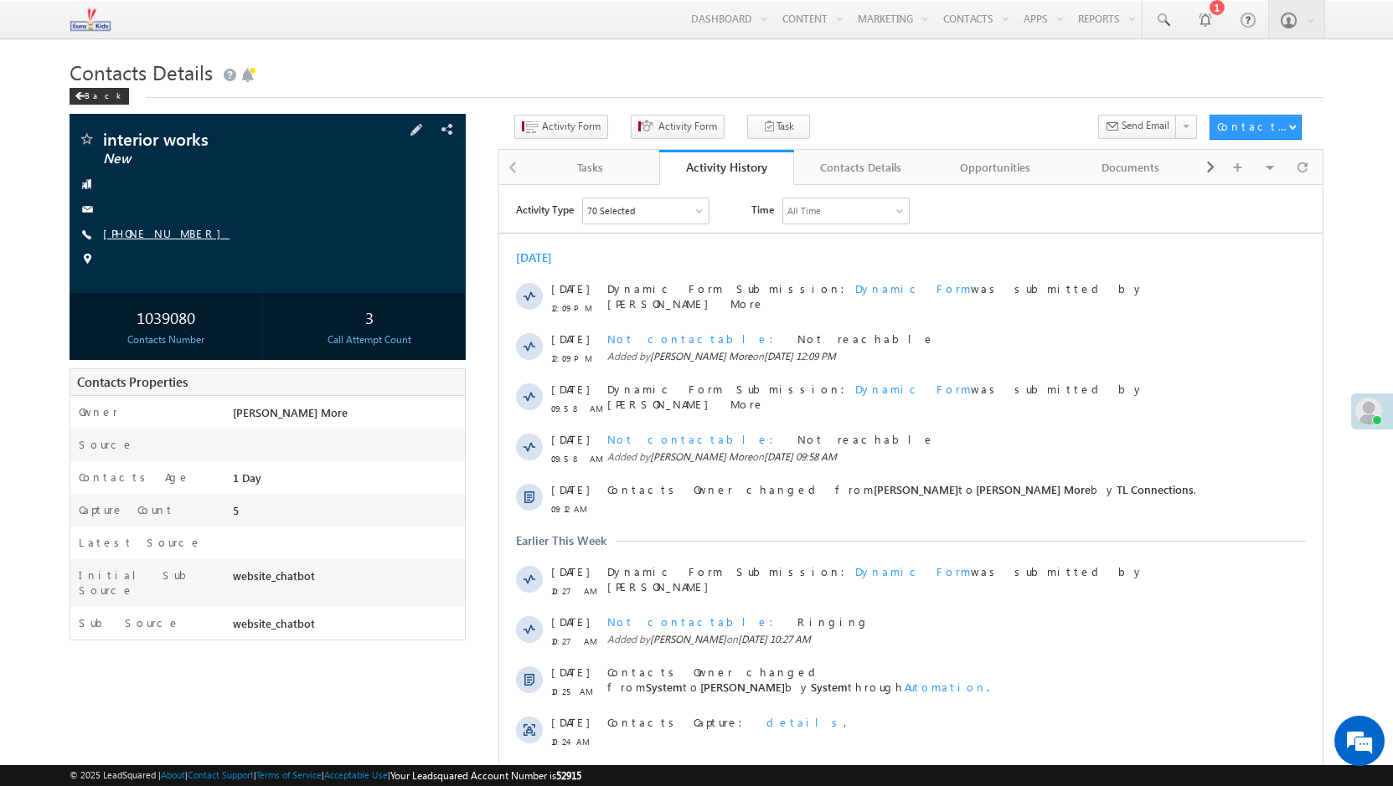
click at [136, 229] on link "[PHONE_NUMBER]" at bounding box center [166, 233] width 126 height 14
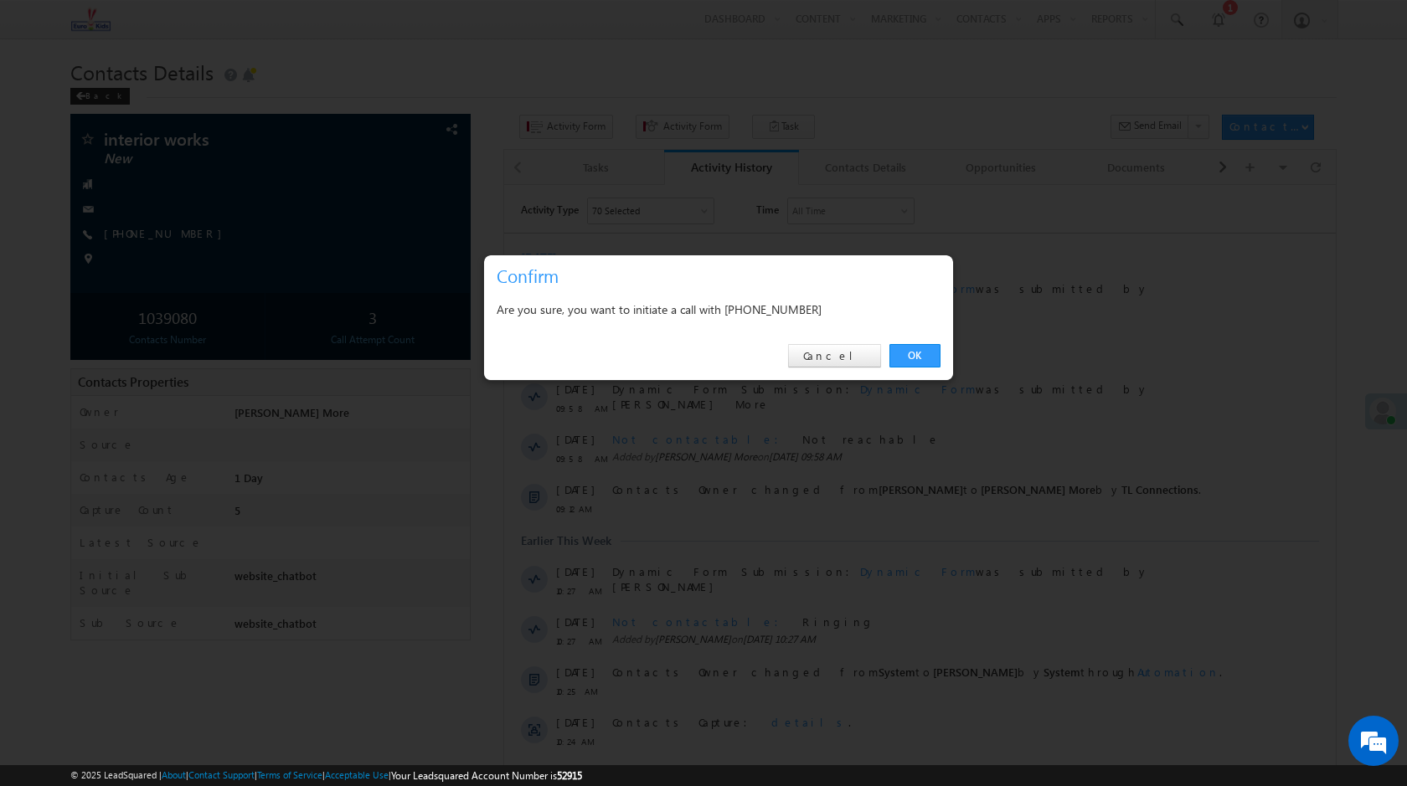
click at [793, 309] on div "Are you sure, you want to initiate a call with [PHONE_NUMBER]" at bounding box center [719, 309] width 444 height 21
copy div "9870440356"
click at [850, 371] on div "OK Cancel" at bounding box center [718, 356] width 469 height 48
click at [846, 361] on link "Cancel" at bounding box center [834, 355] width 93 height 23
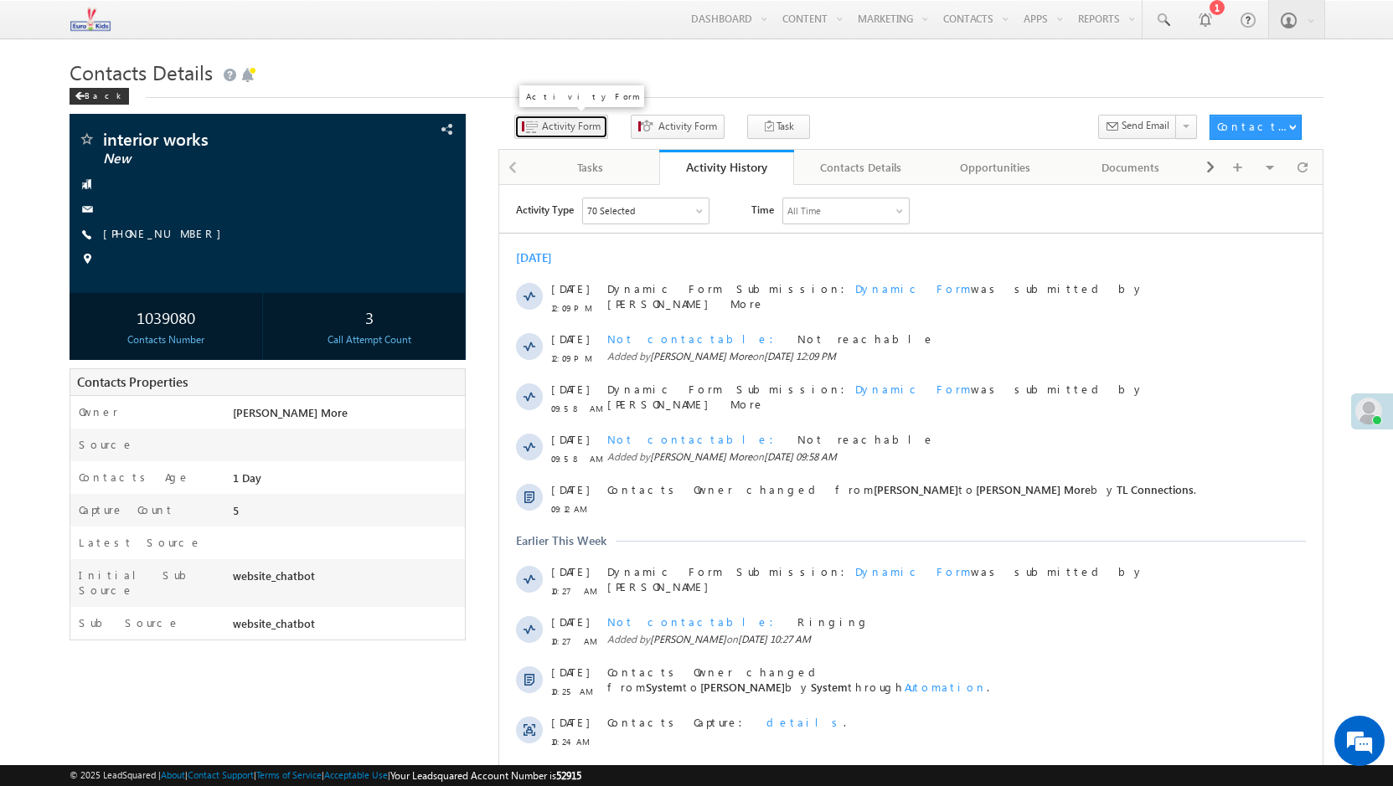
click at [542, 127] on span "Activity Form" at bounding box center [571, 126] width 59 height 15
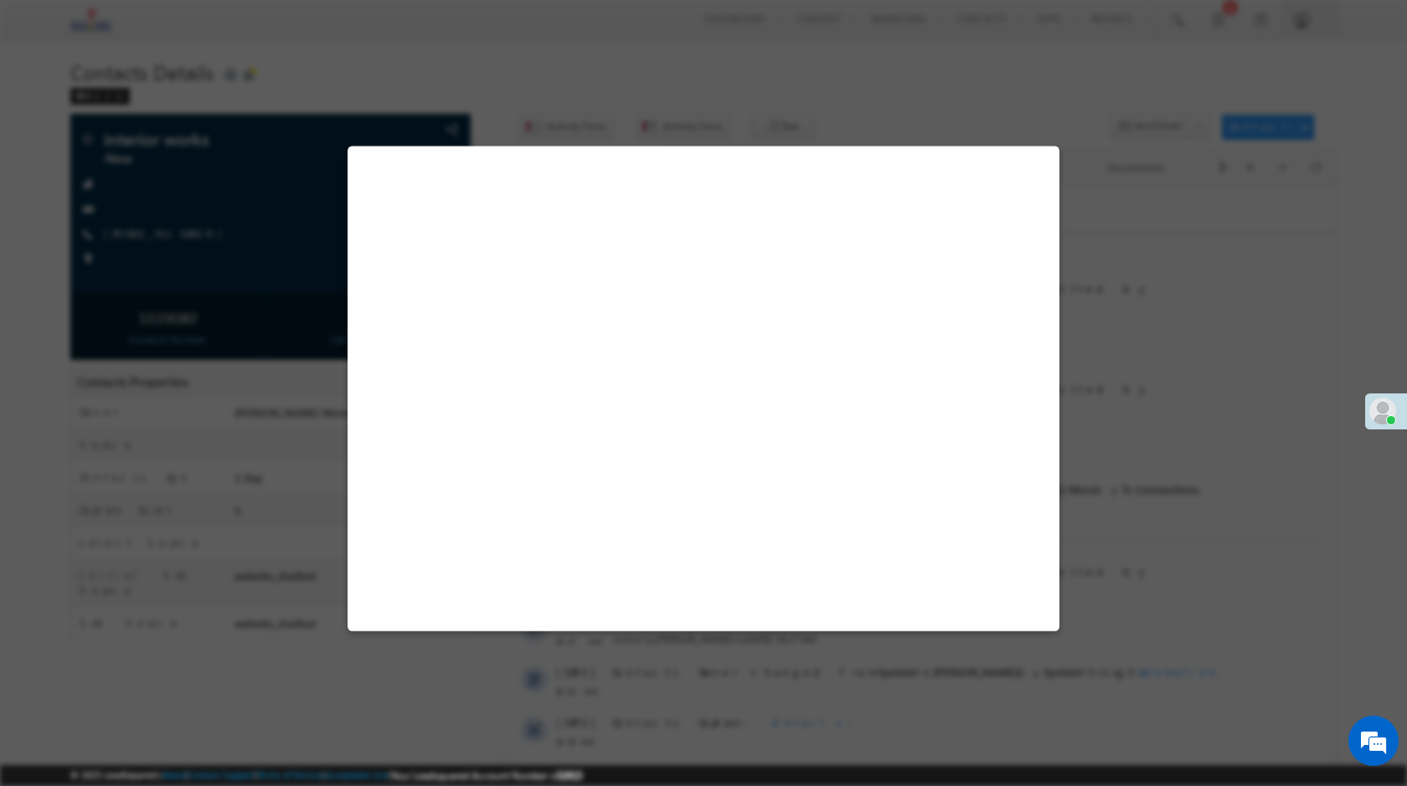
select select "Admissions"
select select "website_chatbot"
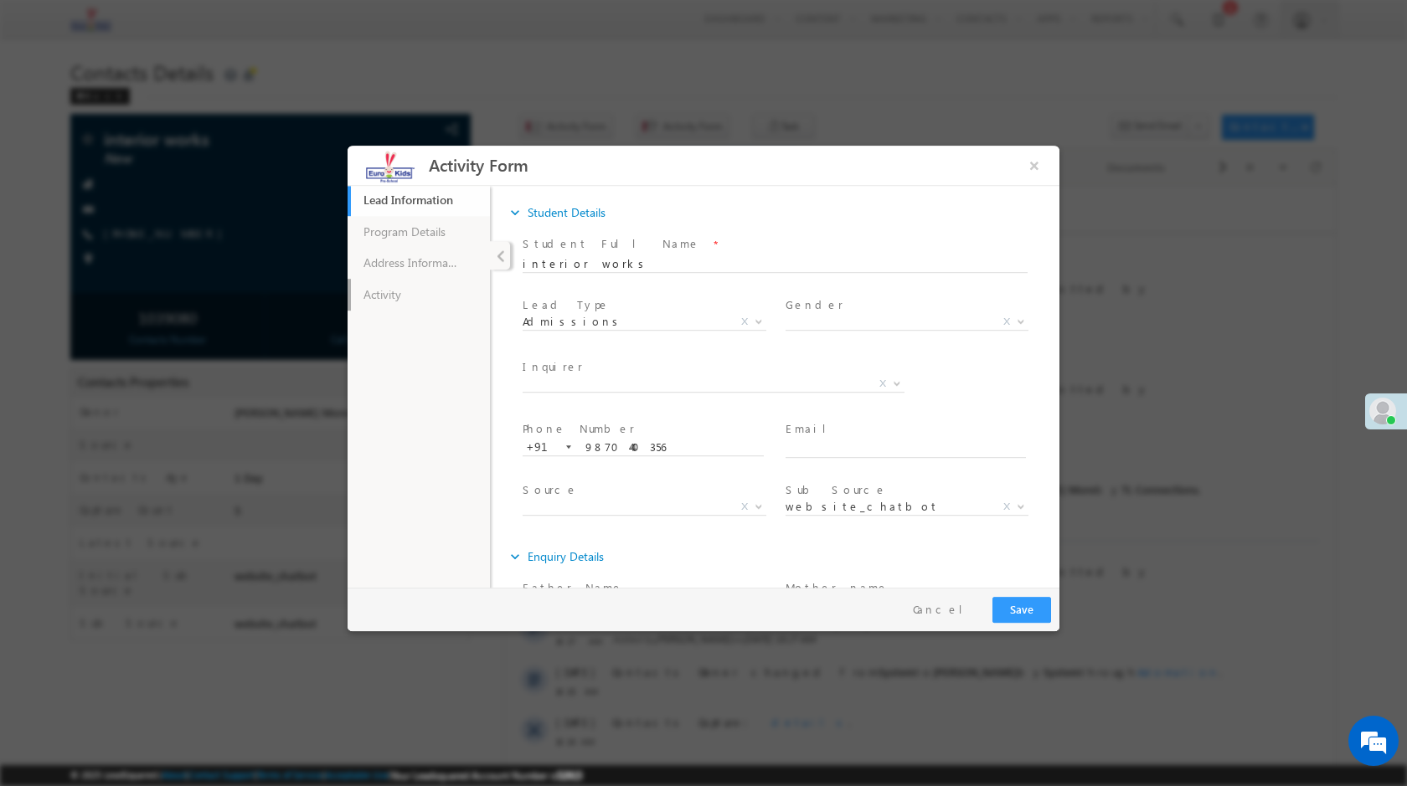
click at [380, 303] on link "Activity" at bounding box center [419, 294] width 142 height 32
click at [415, 293] on link "Activity" at bounding box center [419, 294] width 142 height 32
click at [585, 438] on textarea at bounding box center [775, 439] width 472 height 19
paste textarea "Ringing"
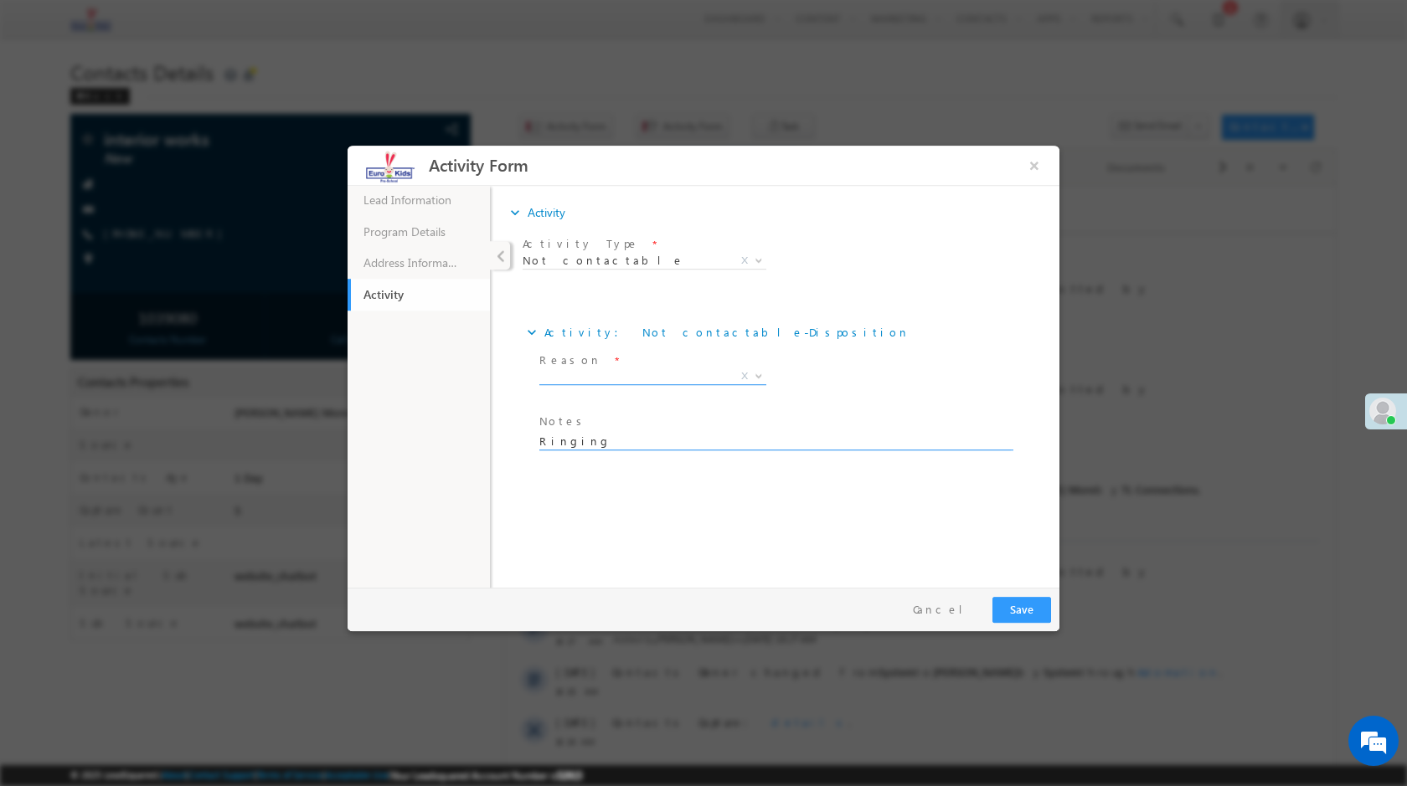
type textarea "Ringing"
click at [596, 374] on span "X" at bounding box center [652, 376] width 227 height 17
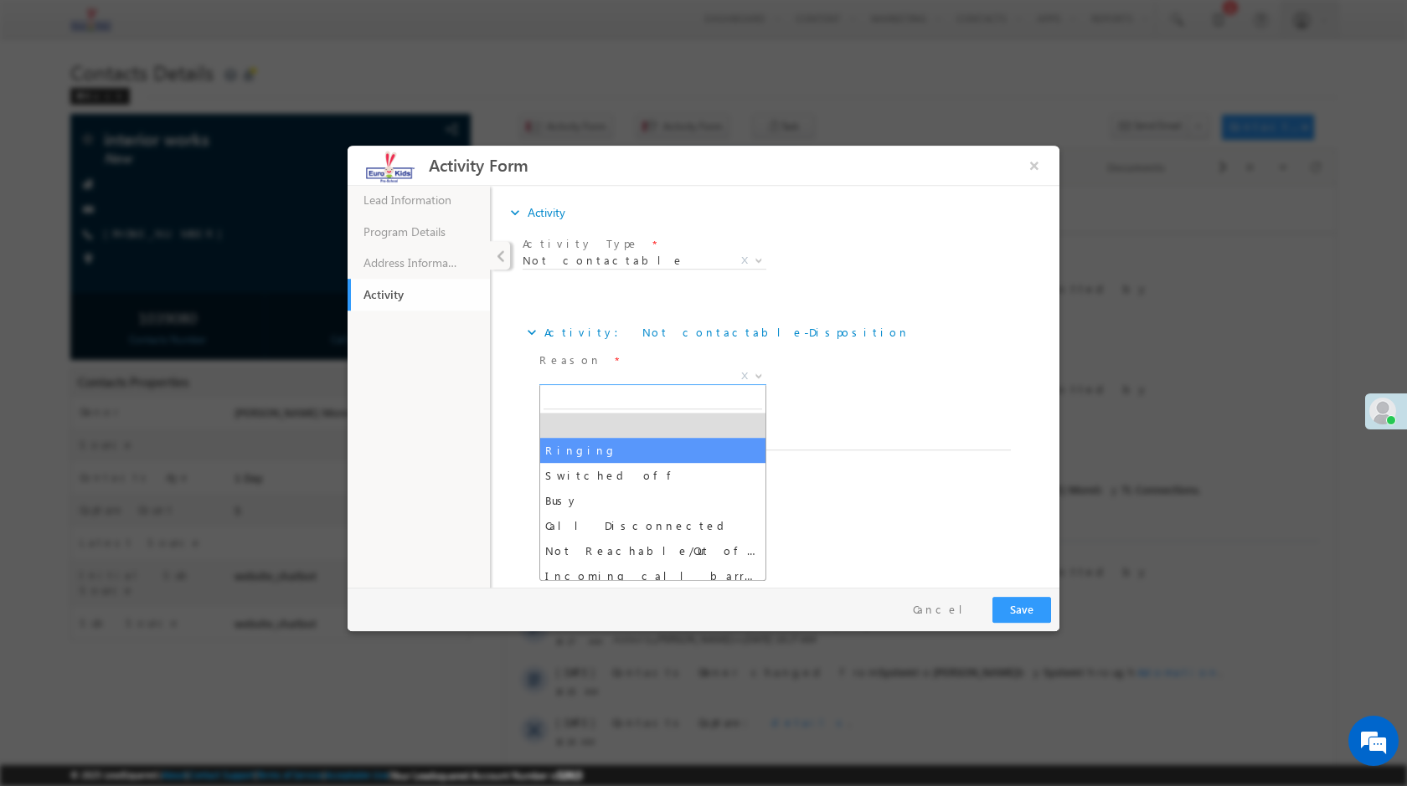
select select "Ringing"
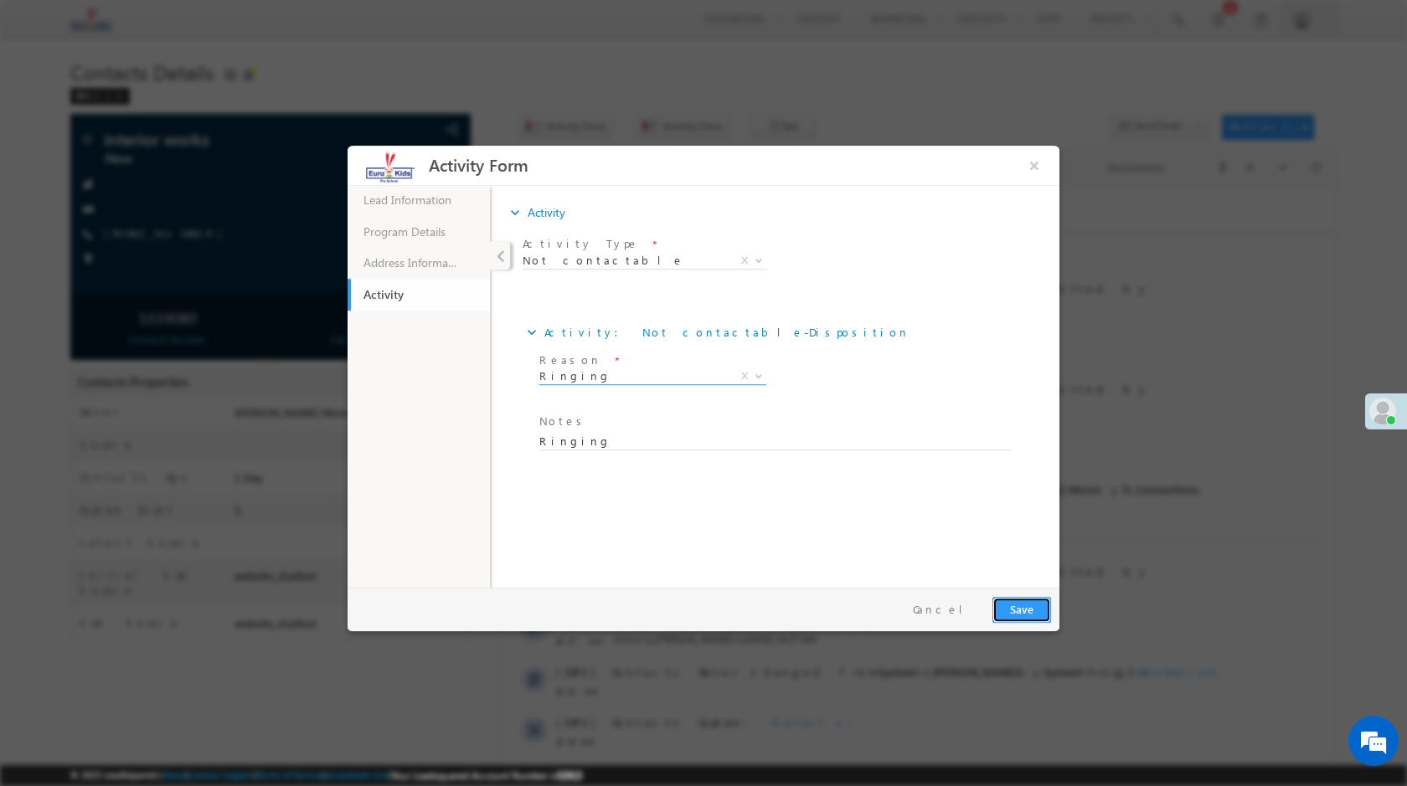
click at [1018, 608] on button "Save" at bounding box center [1021, 609] width 59 height 26
